Goal: Task Accomplishment & Management: Complete application form

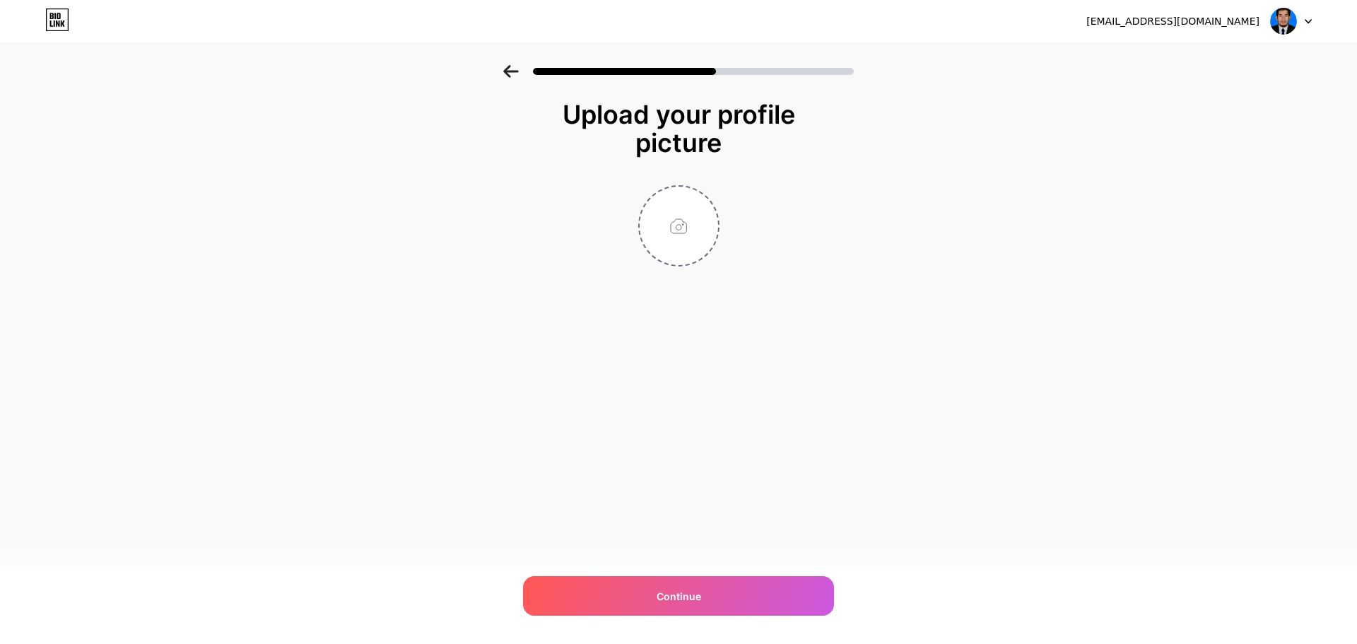
type input "C:\fakepath\ChatGPT Image [DATE], 06_57_19 PM.png"
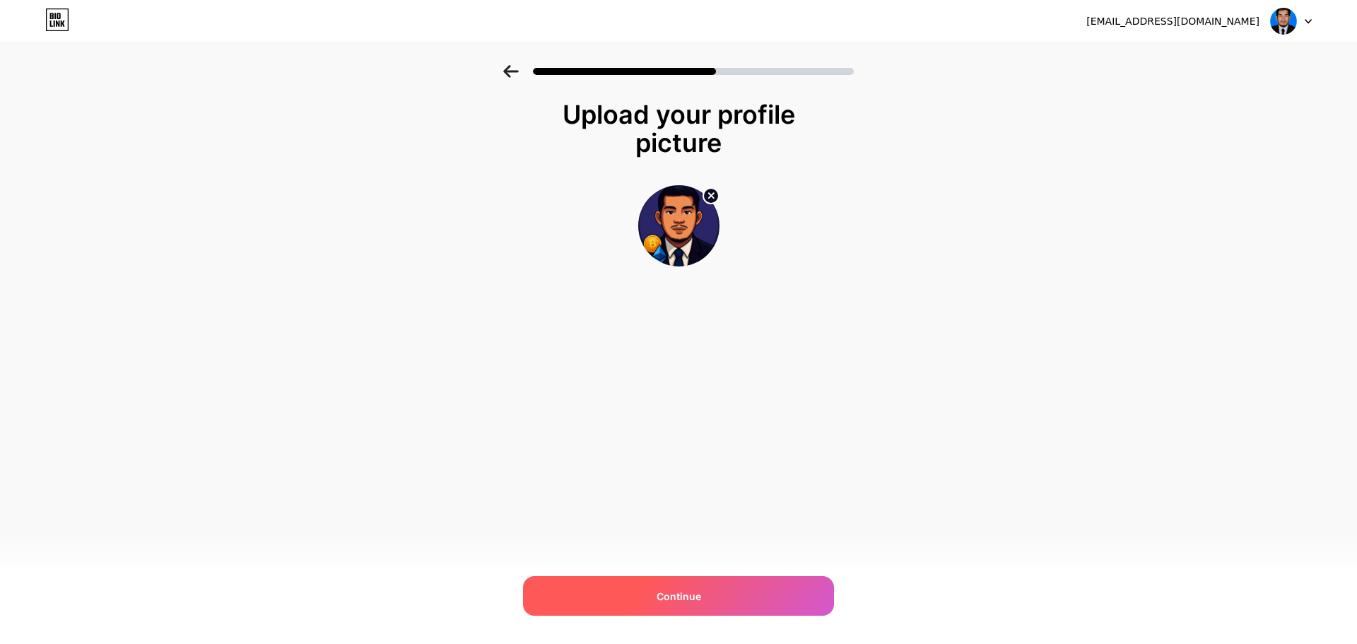
click at [680, 606] on div "Continue" at bounding box center [678, 596] width 311 height 40
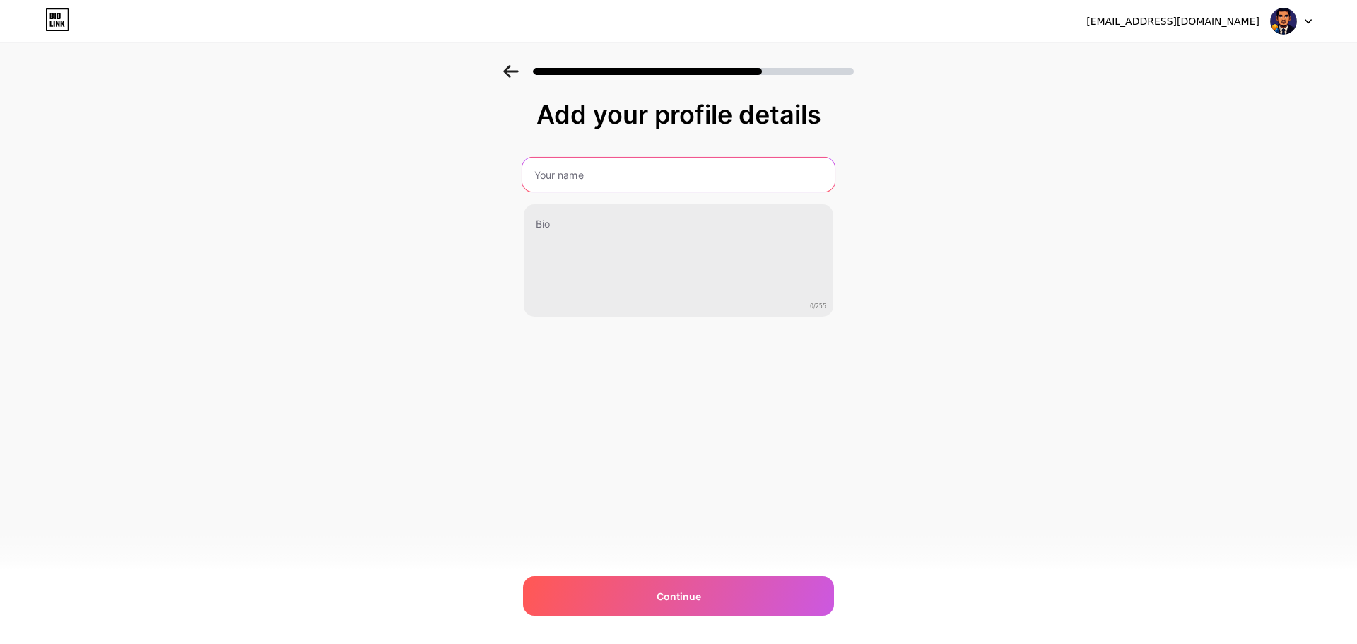
click at [592, 178] on input "text" at bounding box center [678, 175] width 312 height 34
click at [616, 175] on input "text" at bounding box center [678, 175] width 312 height 34
type input "[PERSON_NAME]"
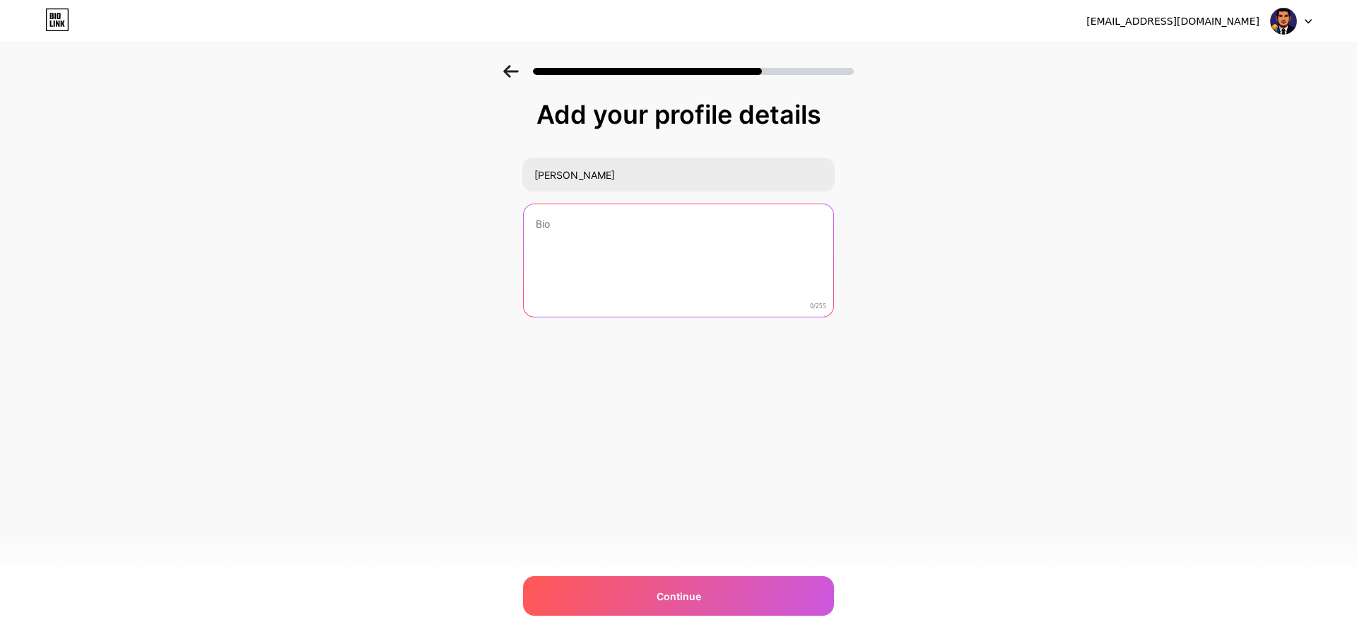
click at [618, 227] on textarea at bounding box center [679, 261] width 310 height 114
paste textarea "Edu & info tentang emas, kripto & kewangan patuh Syariah. Klik untuk akses link…"
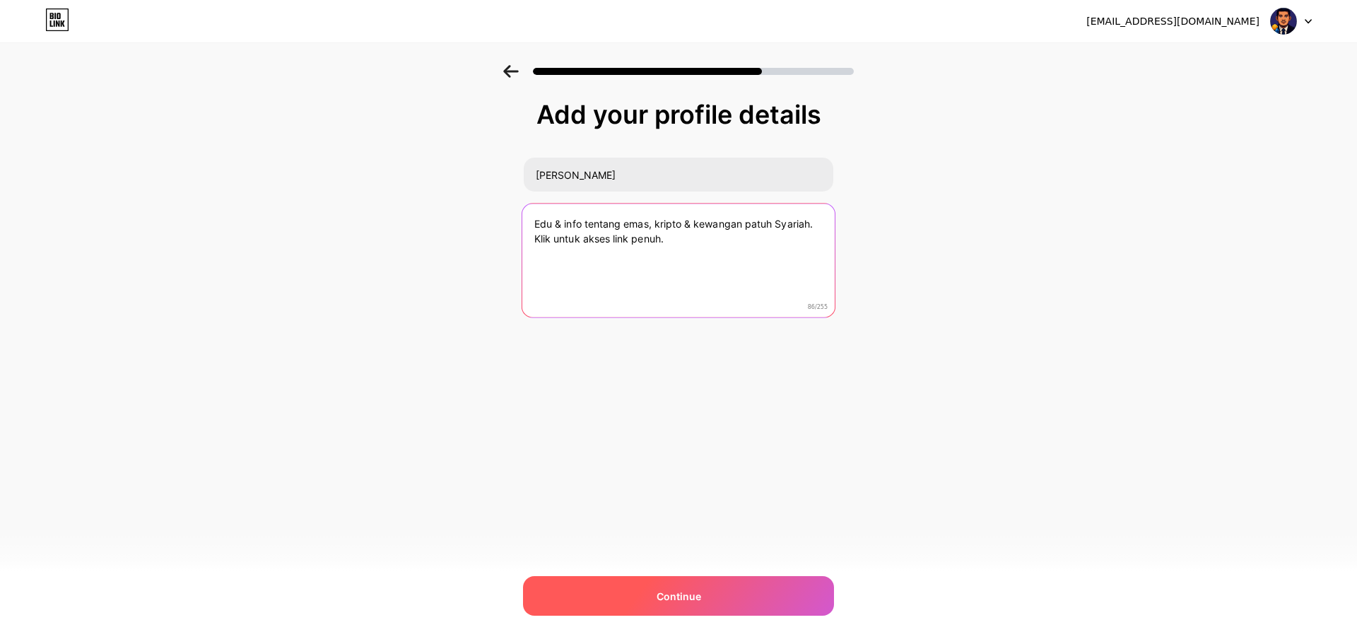
type textarea "Edu & info tentang emas, kripto & kewangan patuh Syariah. Klik untuk akses link…"
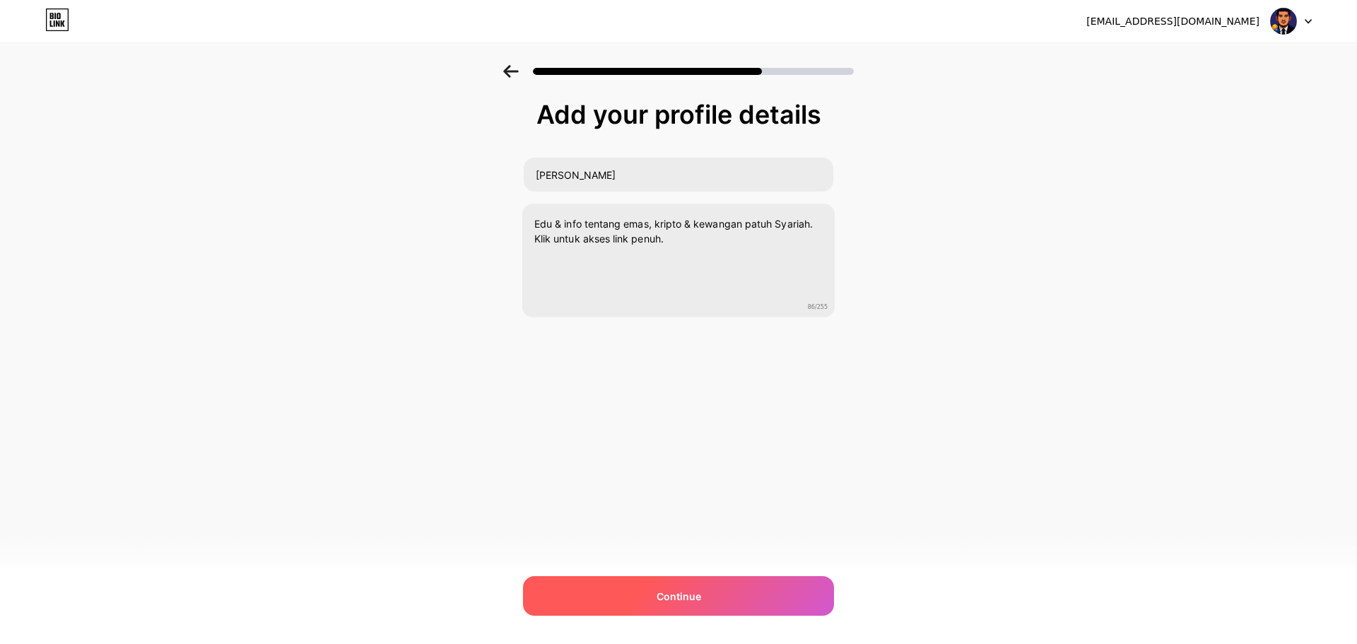
click at [681, 597] on span "Continue" at bounding box center [679, 596] width 45 height 15
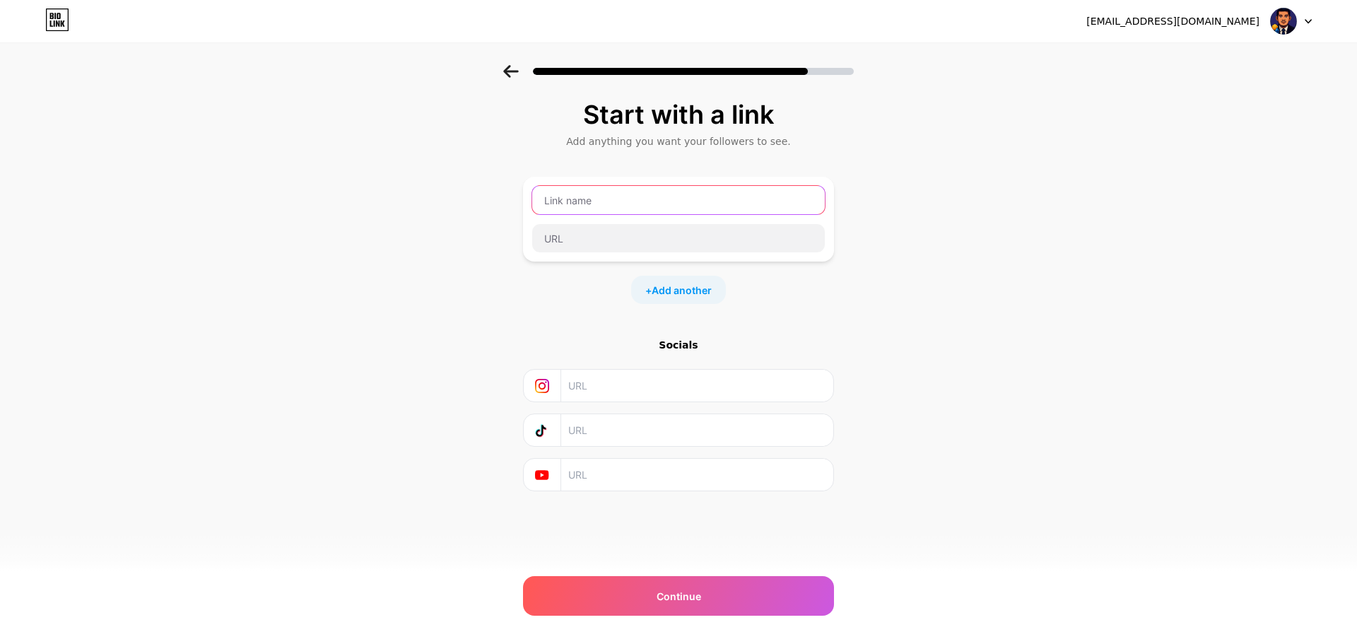
click at [642, 207] on input "text" at bounding box center [678, 200] width 293 height 28
type input "[PERSON_NAME]"
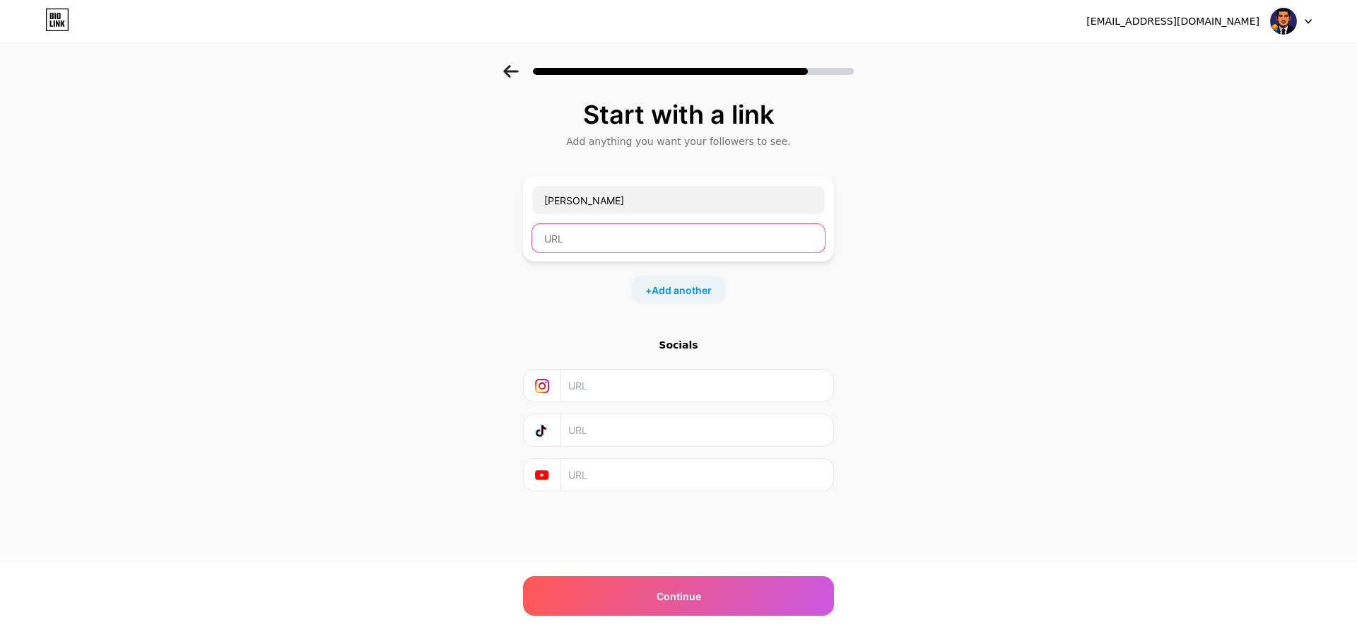
click at [626, 243] on input "text" at bounding box center [678, 238] width 293 height 28
click at [630, 241] on input "text" at bounding box center [678, 238] width 293 height 28
click at [665, 384] on input "text" at bounding box center [696, 386] width 257 height 32
click at [649, 423] on input "text" at bounding box center [696, 430] width 257 height 32
click at [649, 389] on input "text" at bounding box center [696, 386] width 257 height 32
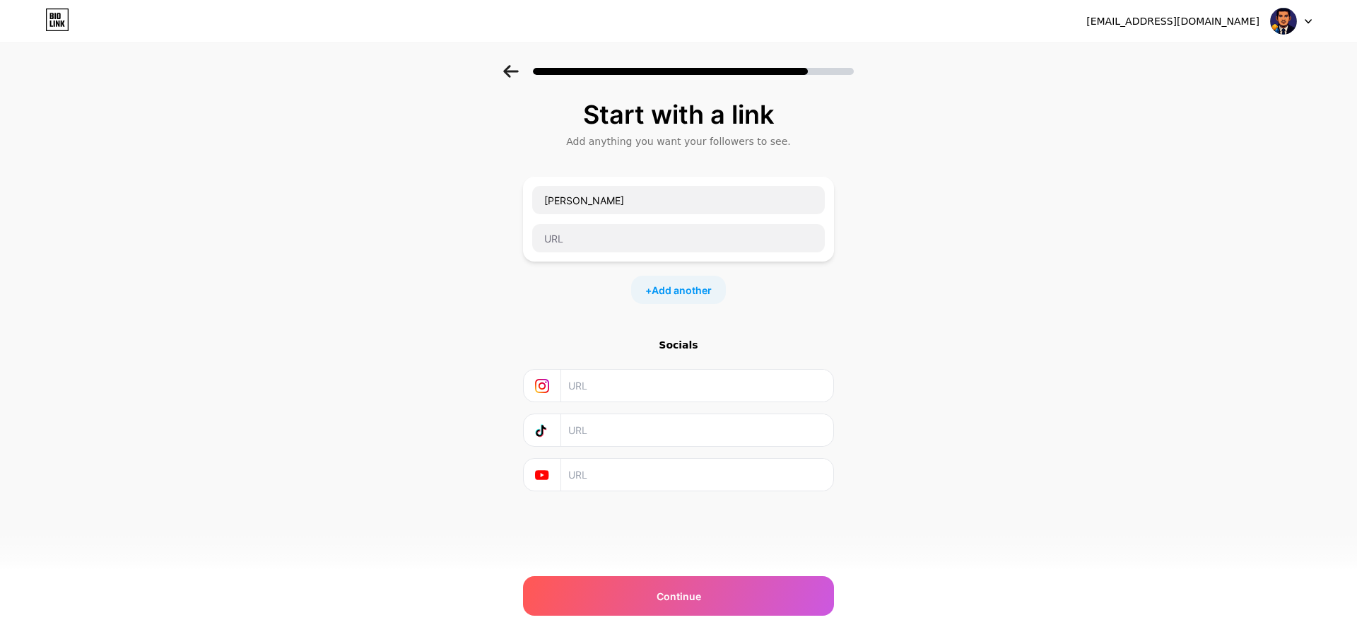
click at [638, 481] on input "text" at bounding box center [696, 475] width 257 height 32
click at [681, 593] on span "Continue" at bounding box center [679, 596] width 45 height 15
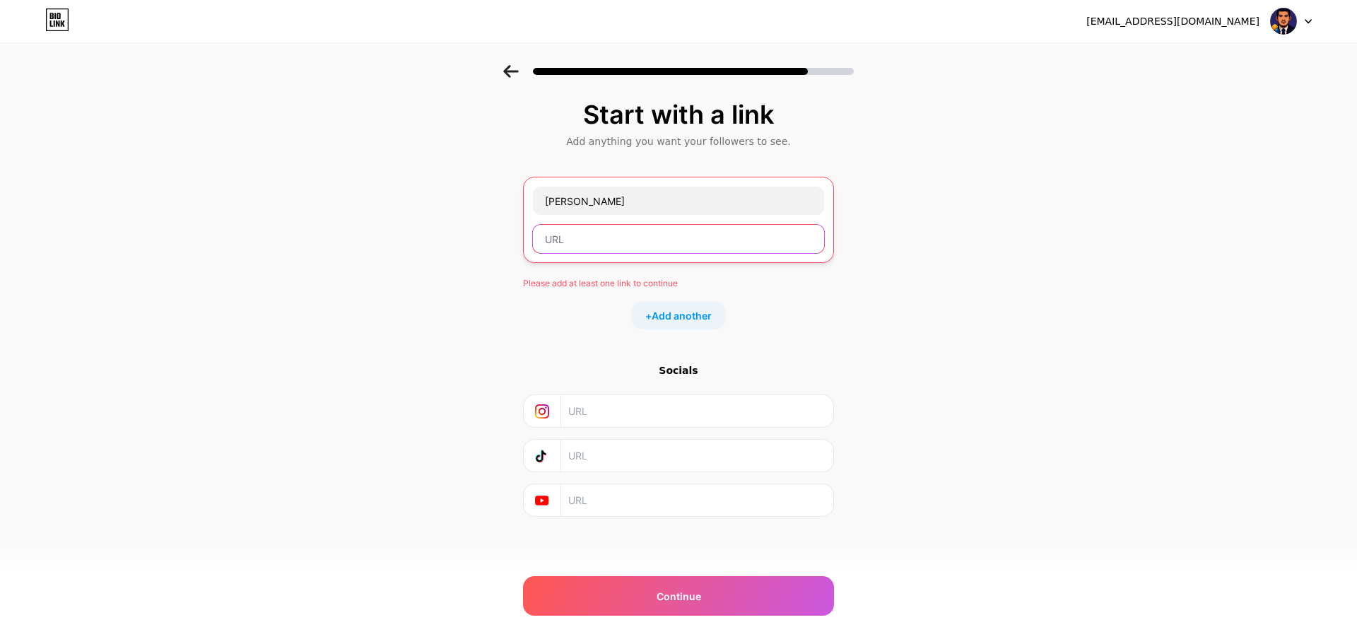
click at [701, 234] on input "text" at bounding box center [678, 239] width 291 height 28
click at [630, 244] on input "text" at bounding box center [678, 239] width 291 height 28
click at [575, 245] on input "text" at bounding box center [678, 239] width 291 height 28
click at [589, 232] on input "text" at bounding box center [678, 239] width 291 height 28
paste input "[URL][DOMAIN_NAME][PERSON_NAME]"
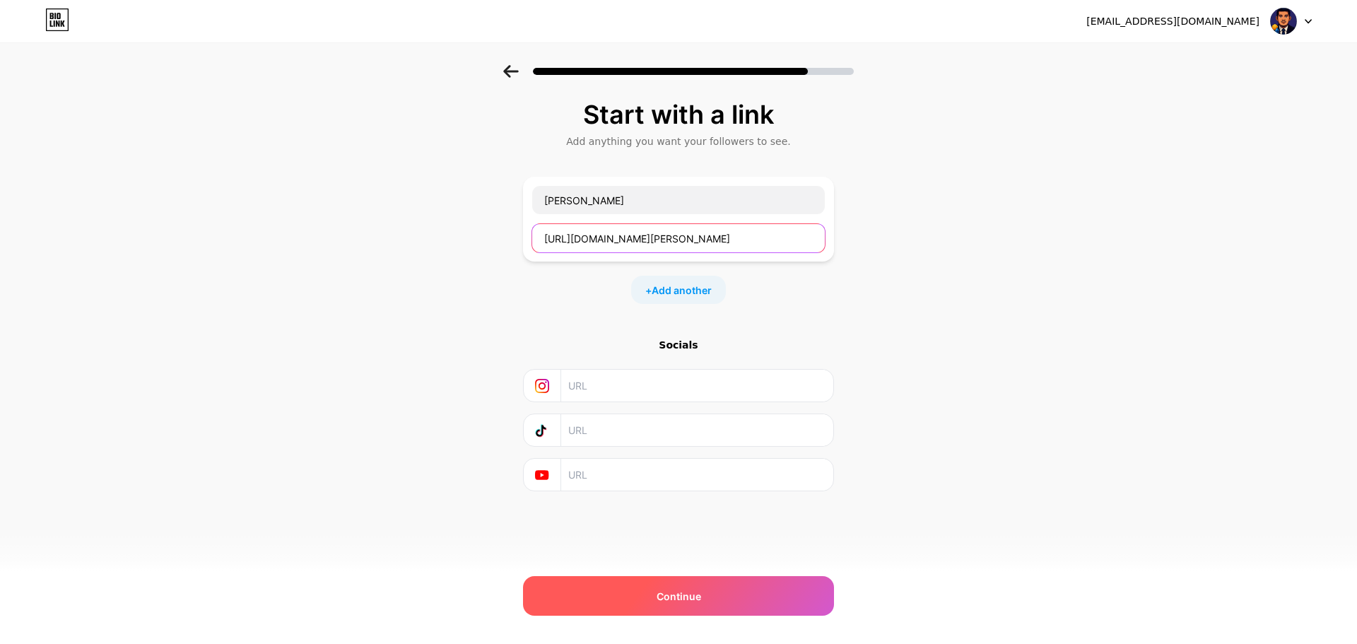
type input "[URL][DOMAIN_NAME][PERSON_NAME]"
click at [700, 585] on div "Continue" at bounding box center [678, 596] width 311 height 40
click at [699, 600] on span "Continue" at bounding box center [679, 596] width 45 height 15
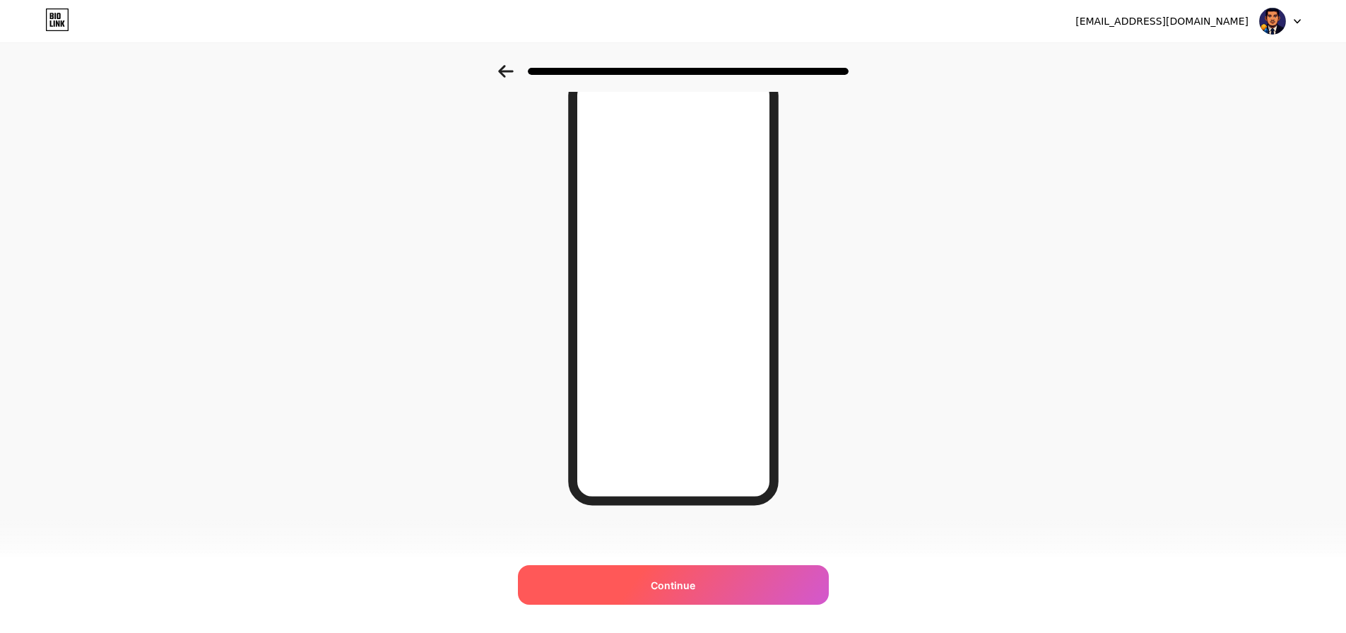
scroll to position [77, 0]
click at [673, 587] on span "Continue" at bounding box center [673, 585] width 45 height 15
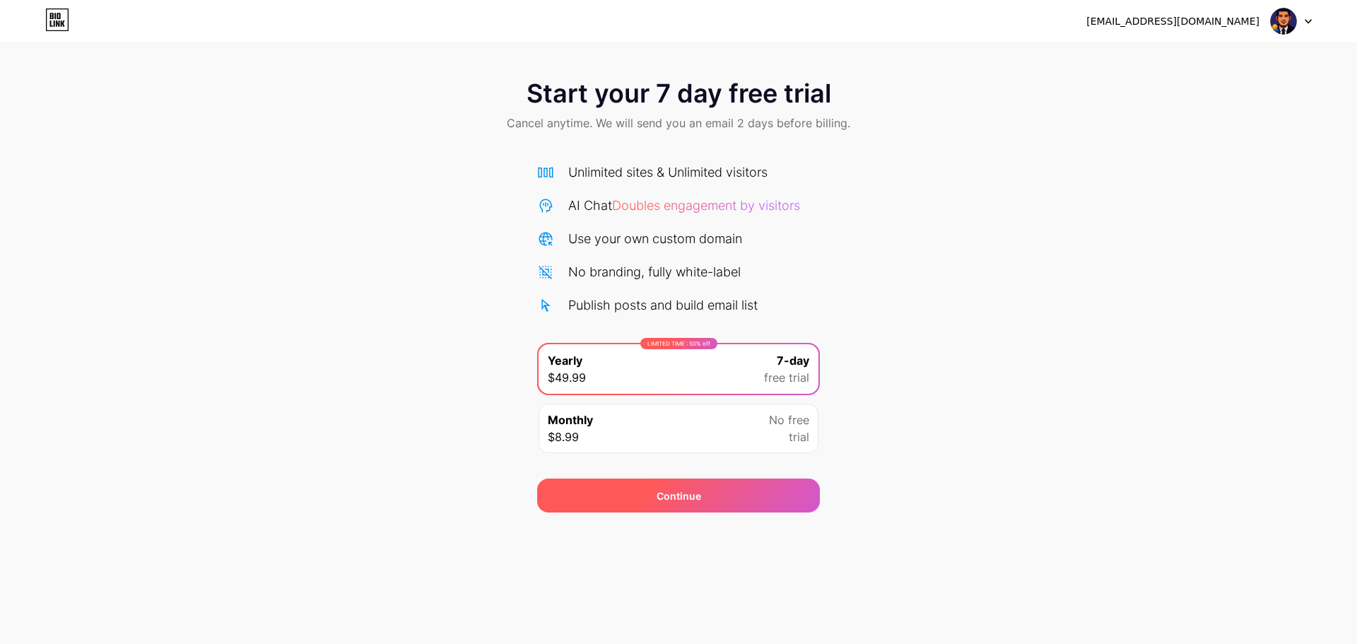
click at [697, 498] on span "Continue" at bounding box center [679, 495] width 45 height 15
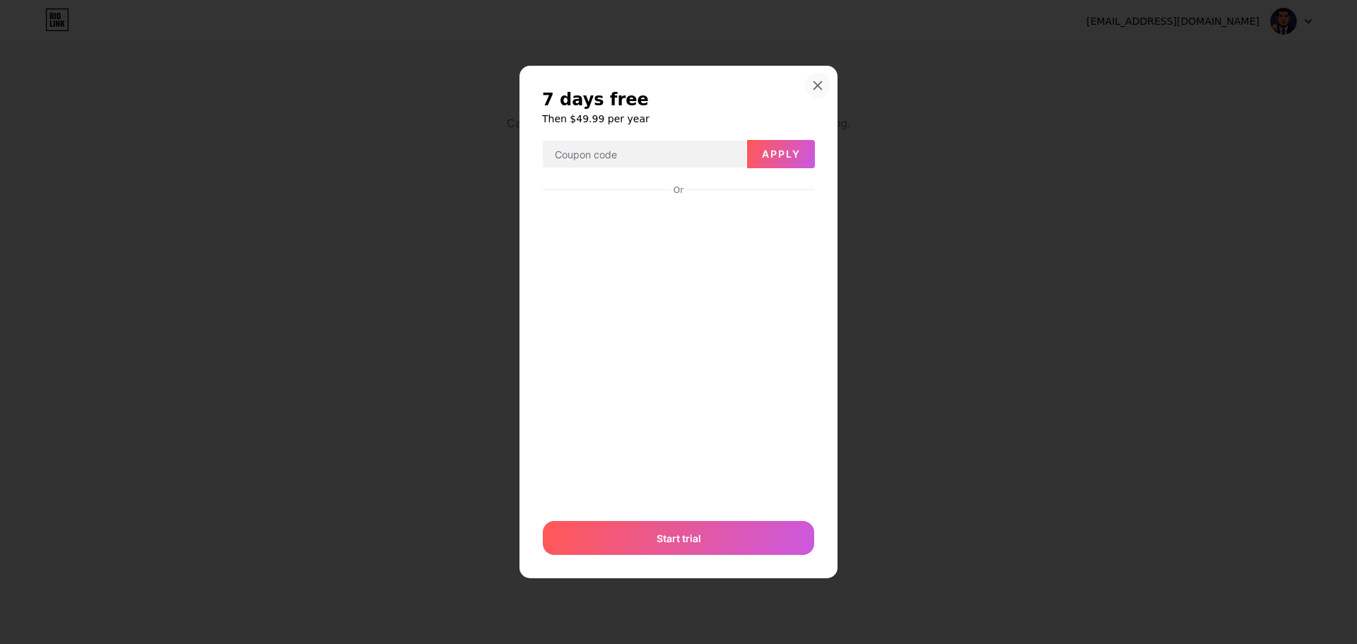
click at [811, 73] on div at bounding box center [817, 85] width 25 height 25
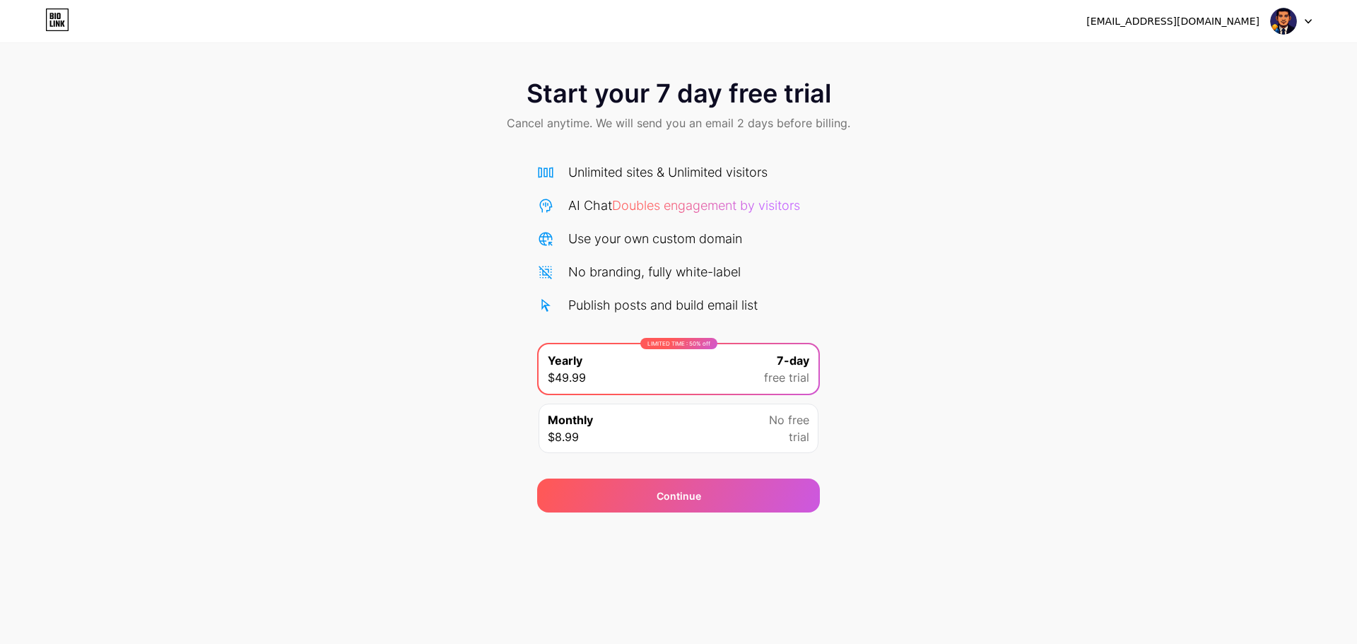
click at [1306, 19] on icon at bounding box center [1308, 21] width 7 height 5
click at [1232, 153] on div "Start your 7 day free trial Cancel anytime. We will send you an email 2 days be…" at bounding box center [678, 288] width 1357 height 447
click at [57, 29] on icon at bounding box center [57, 19] width 24 height 23
click at [661, 437] on div "Monthly $8.99 No free trial" at bounding box center [679, 428] width 280 height 49
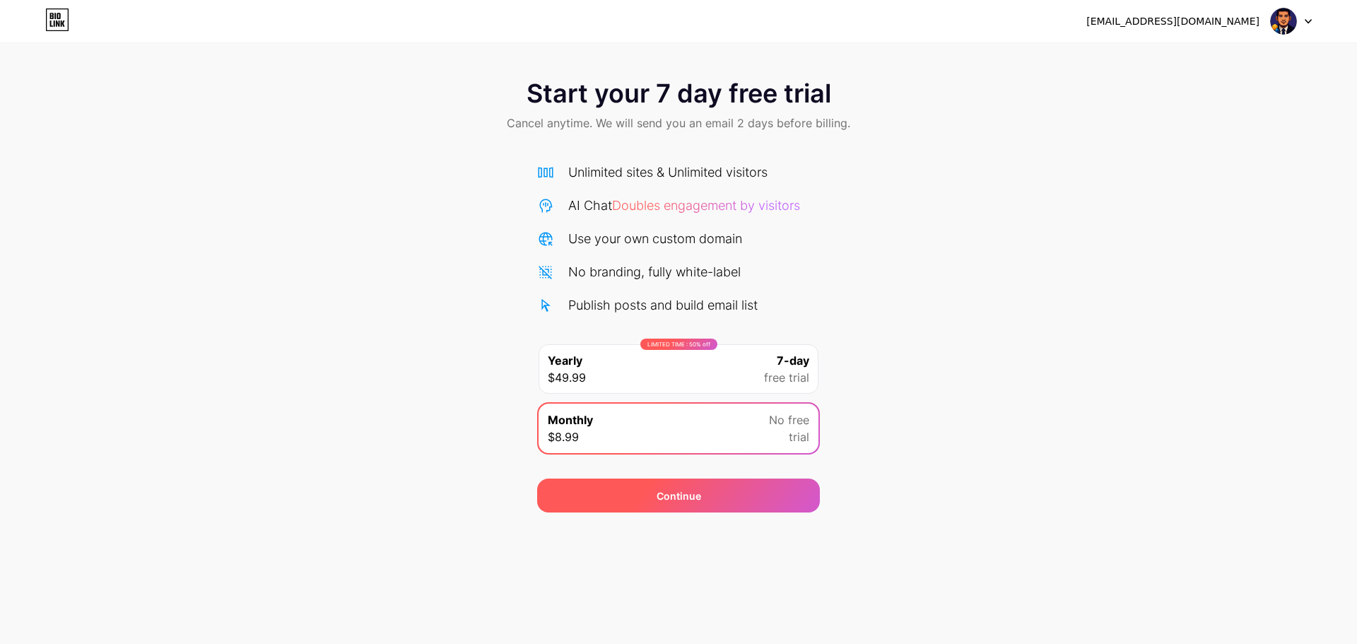
click at [682, 497] on span "Continue" at bounding box center [679, 495] width 45 height 15
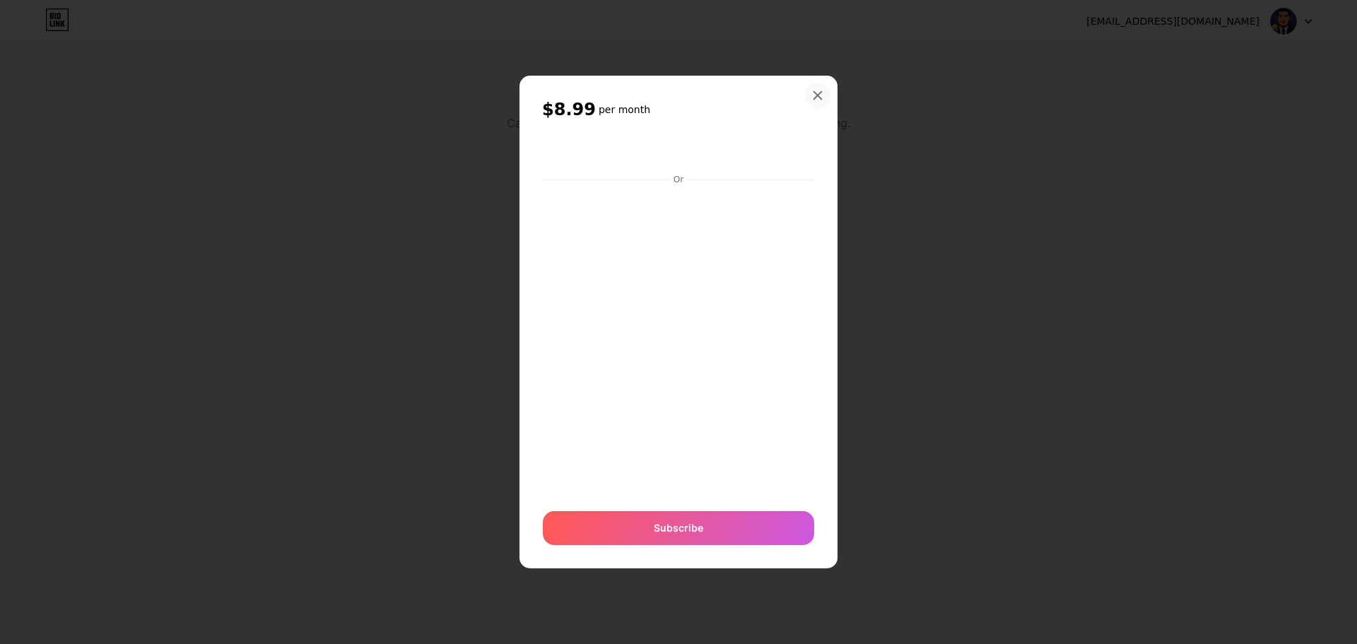
click at [813, 95] on icon at bounding box center [817, 95] width 11 height 11
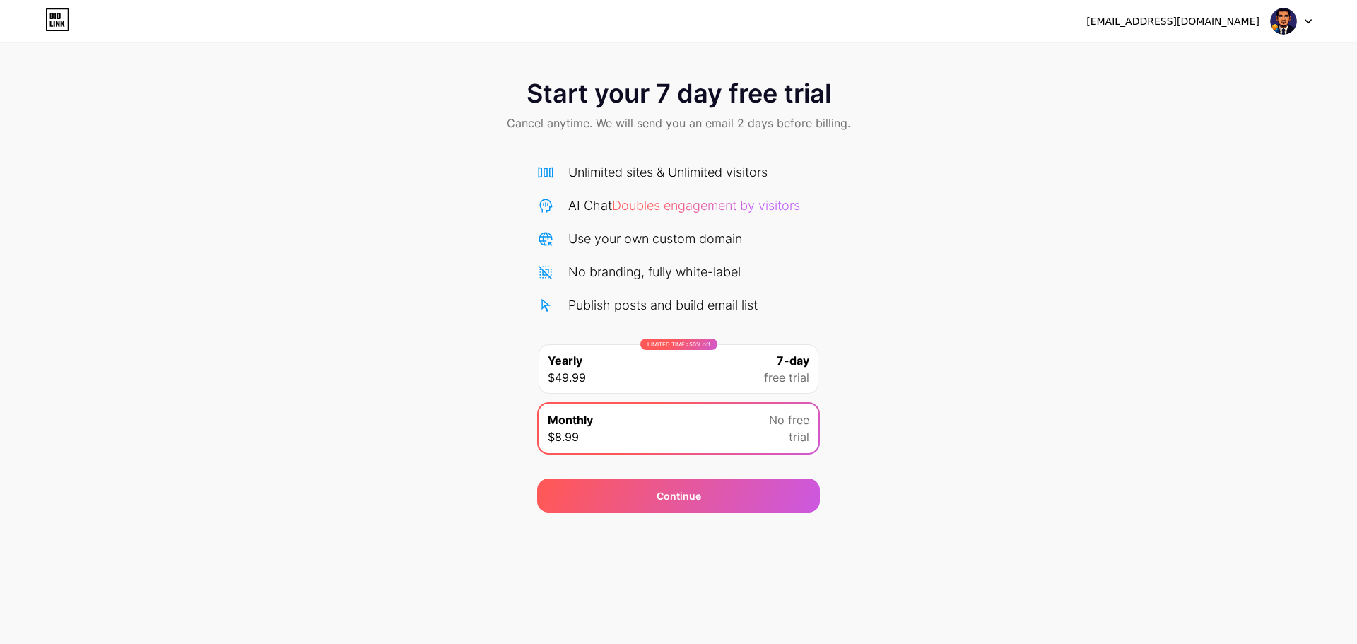
click at [1293, 20] on img at bounding box center [1283, 21] width 27 height 27
click at [1228, 67] on li "Logout" at bounding box center [1223, 58] width 175 height 38
click at [1182, 66] on li "Logout" at bounding box center [1223, 58] width 175 height 38
